Goal: Task Accomplishment & Management: Complete application form

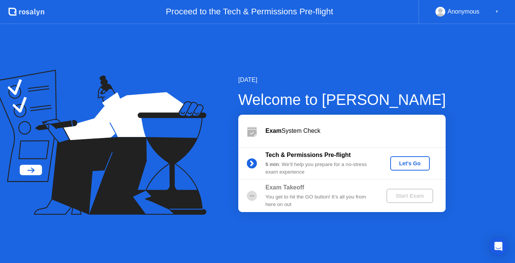
click at [415, 166] on div "Let's Go" at bounding box center [410, 163] width 34 height 6
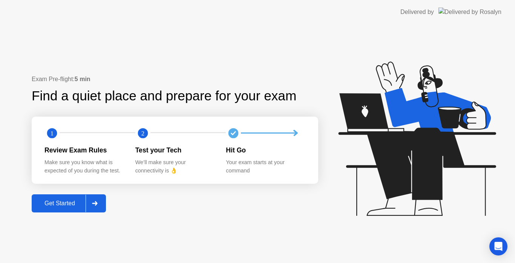
click at [66, 204] on div "Get Started" at bounding box center [60, 203] width 52 height 7
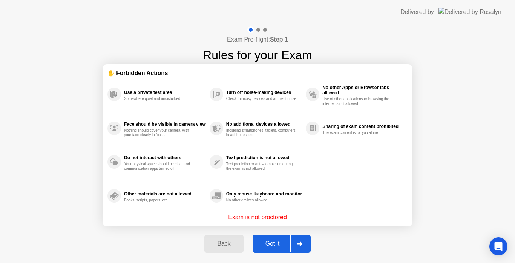
click at [276, 245] on div "Got it" at bounding box center [272, 243] width 35 height 7
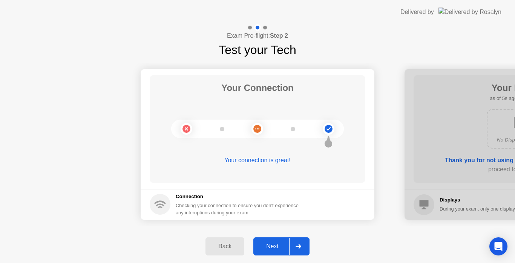
click at [276, 245] on div "Next" at bounding box center [273, 246] width 34 height 7
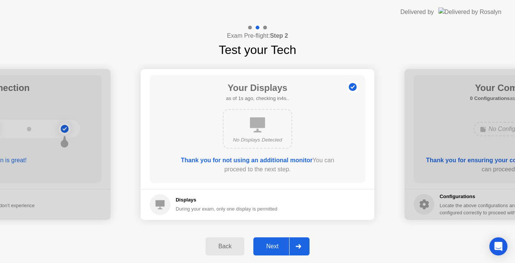
click at [280, 247] on div "Next" at bounding box center [273, 246] width 34 height 7
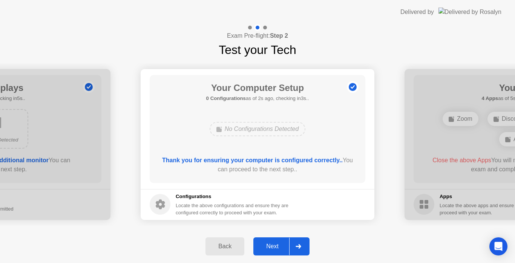
click at [272, 245] on div "Next" at bounding box center [273, 246] width 34 height 7
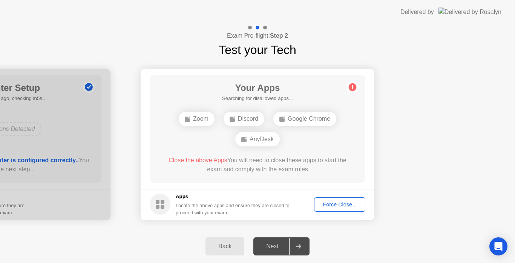
click at [345, 203] on div "Force Close..." at bounding box center [340, 204] width 46 height 6
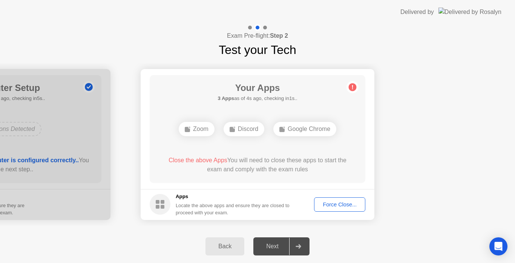
click at [330, 204] on div "Force Close..." at bounding box center [340, 204] width 46 height 6
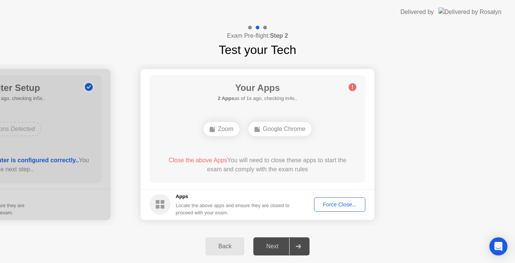
click at [339, 204] on div "Force Close..." at bounding box center [340, 204] width 46 height 6
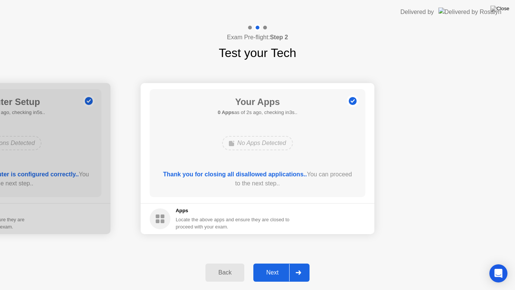
click at [281, 262] on div "Next" at bounding box center [273, 272] width 34 height 7
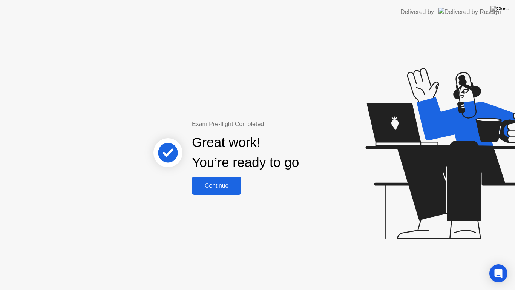
click at [226, 182] on div "Continue" at bounding box center [216, 185] width 45 height 7
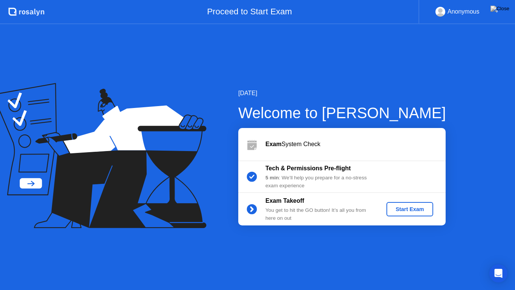
click at [312, 165] on b "Tech & Permissions Pre-flight" at bounding box center [307, 168] width 85 height 6
click at [314, 172] on div "Tech & Permissions Pre-flight" at bounding box center [319, 168] width 109 height 9
click at [405, 209] on div "Start Exam" at bounding box center [409, 209] width 40 height 6
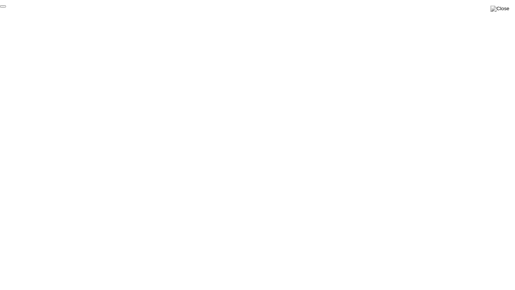
click div "End Proctoring Session"
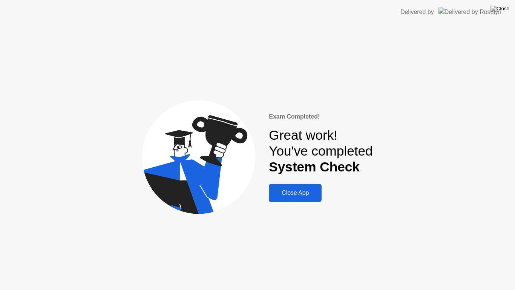
click at [306, 200] on button "Close App" at bounding box center [295, 193] width 53 height 18
